Goal: Information Seeking & Learning: Learn about a topic

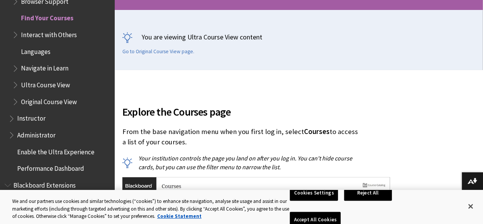
scroll to position [153, 0]
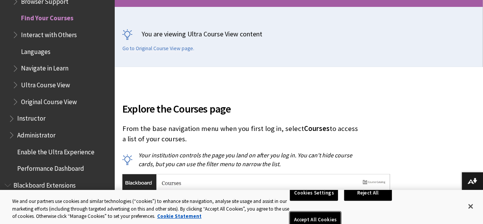
click at [341, 212] on button "Accept All Cookies" at bounding box center [315, 220] width 51 height 16
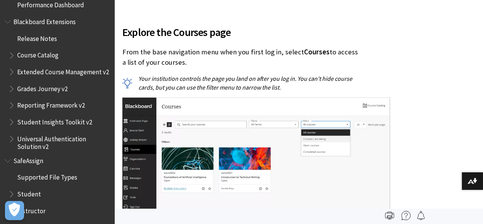
scroll to position [1007, 0]
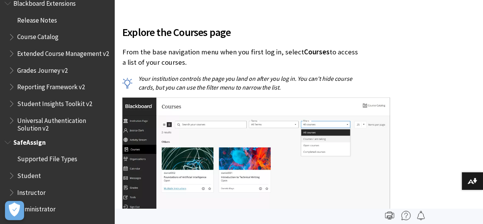
click at [24, 143] on span "SafeAssign" at bounding box center [29, 141] width 33 height 10
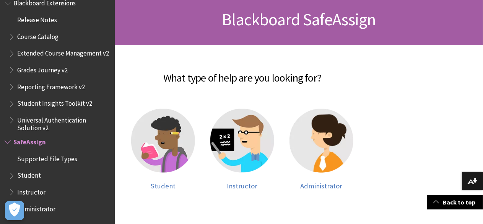
scroll to position [153, 0]
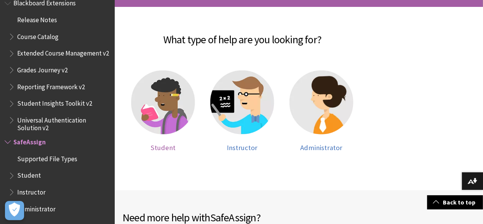
click at [188, 122] on div at bounding box center [163, 106] width 64 height 73
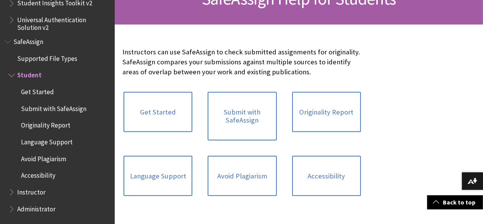
scroll to position [153, 0]
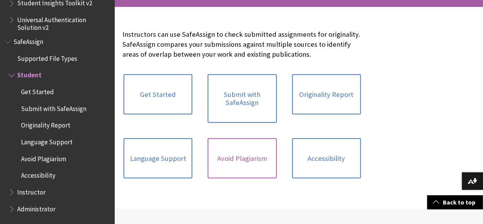
click at [219, 165] on link "Avoid Plagiarism" at bounding box center [242, 158] width 69 height 41
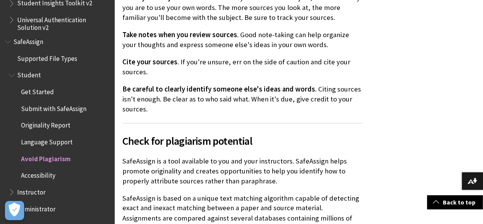
scroll to position [536, 0]
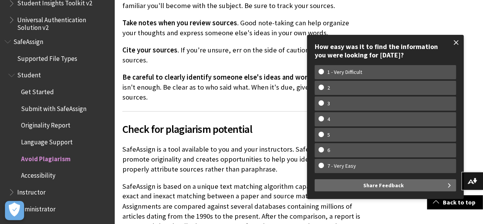
click at [458, 41] on span at bounding box center [457, 42] width 16 height 16
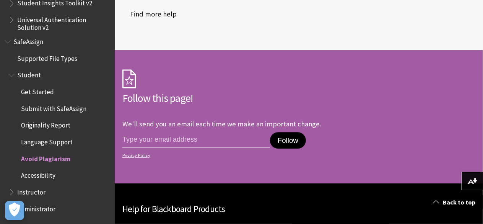
scroll to position [948, 0]
